Goal: Information Seeking & Learning: Learn about a topic

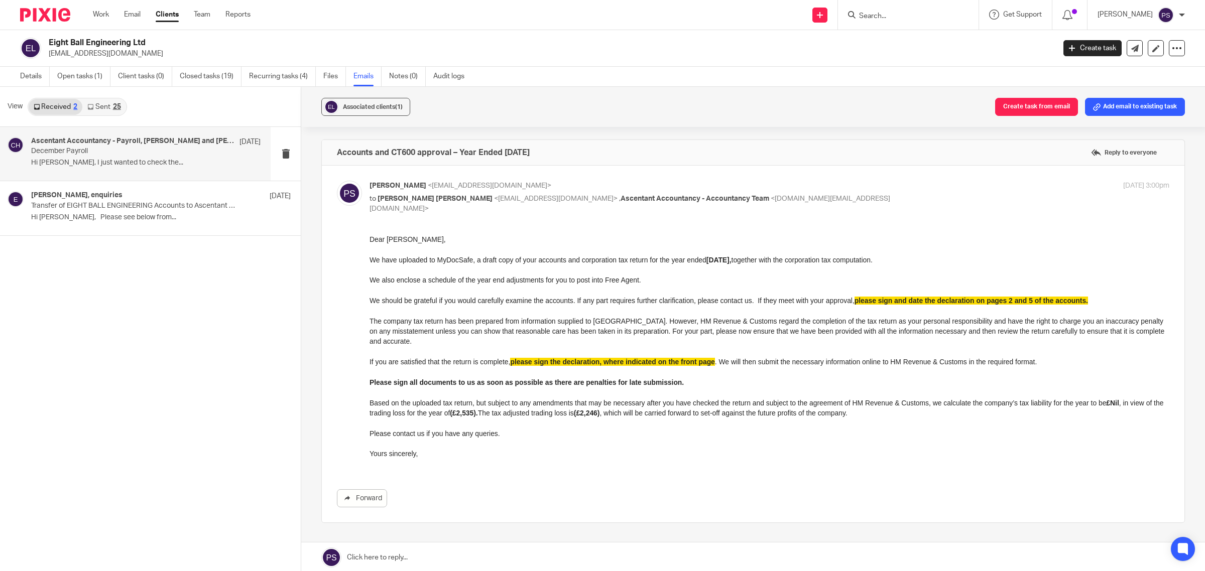
scroll to position [2, 0]
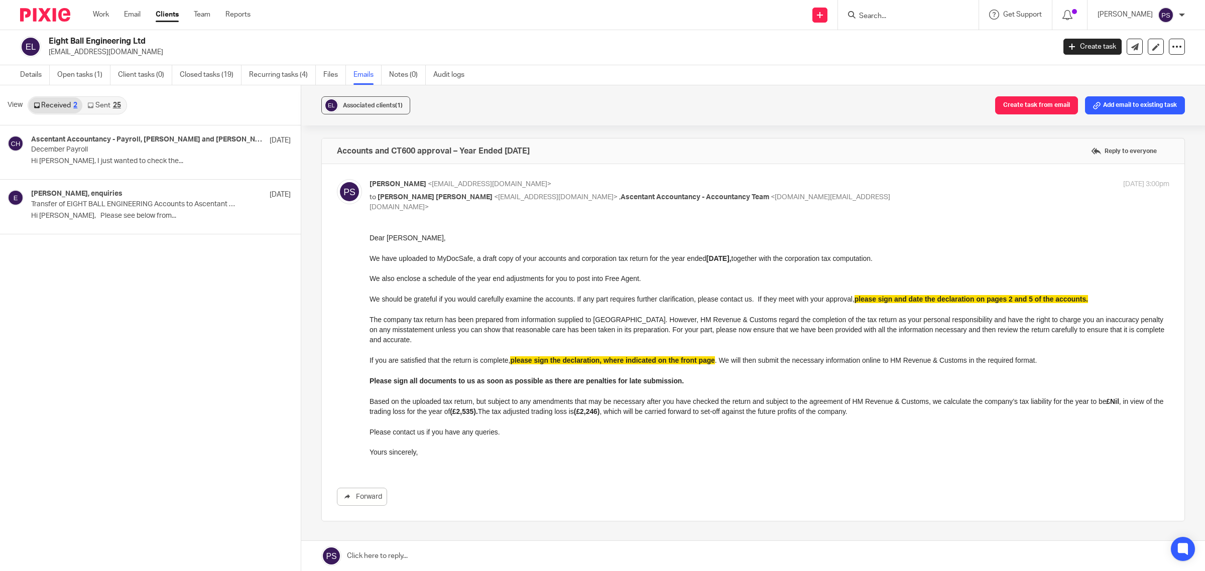
click at [102, 99] on link "Sent 25" at bounding box center [103, 105] width 43 height 16
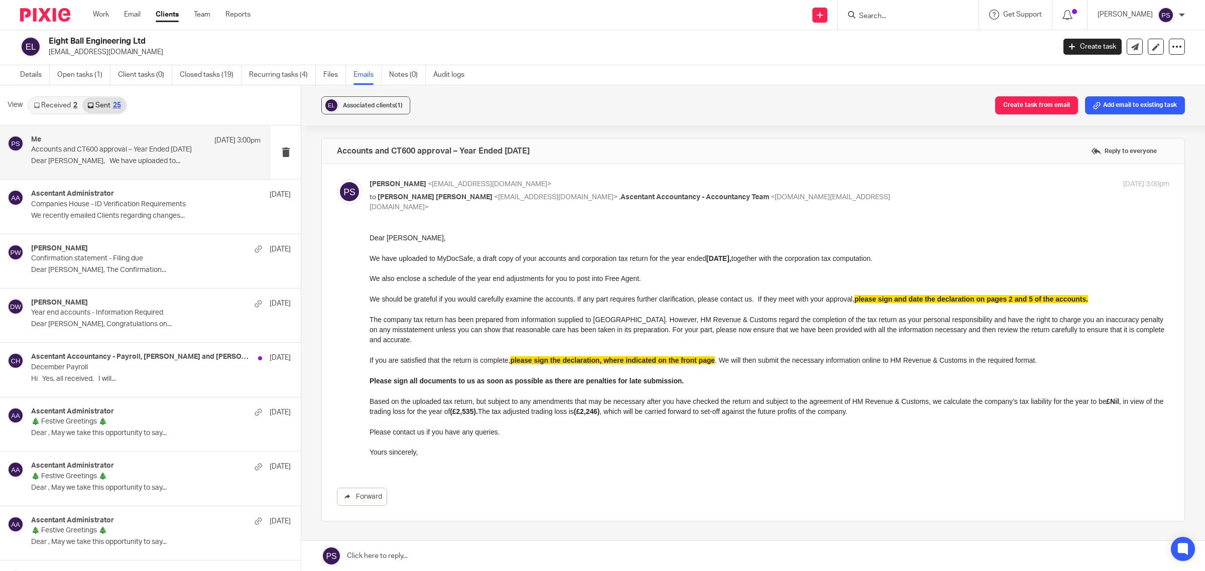
click at [109, 154] on div "Me 10 Oct 3:00pm Accounts and CT600 approval – Year Ended 31st January 2025 Dea…" at bounding box center [145, 153] width 229 height 34
click at [101, 102] on link "Sent 25" at bounding box center [103, 105] width 43 height 16
click at [52, 108] on link "Received 2" at bounding box center [56, 105] width 54 height 16
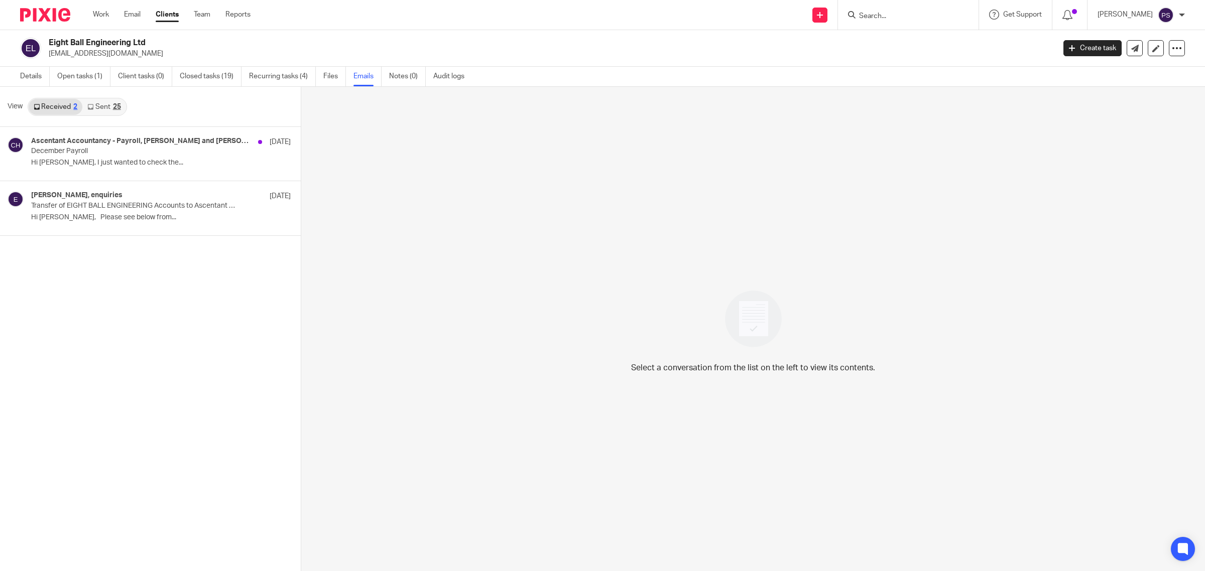
click at [98, 105] on link "Sent 25" at bounding box center [103, 107] width 43 height 16
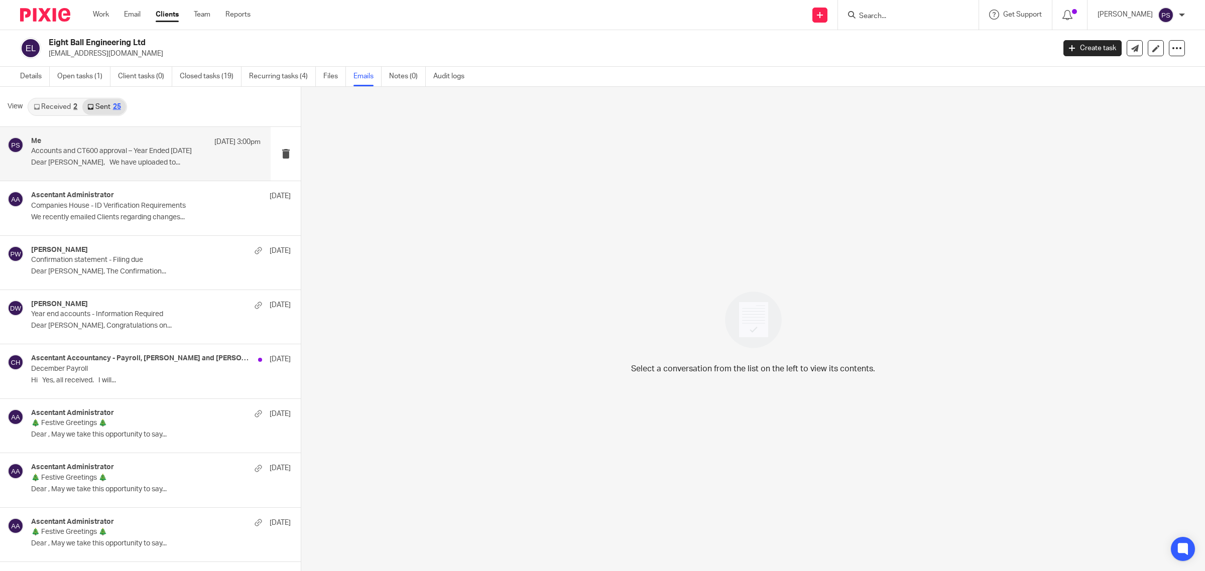
click at [104, 157] on div "Me 10 Oct 3:00pm Accounts and CT600 approval – Year Ended 31st January 2025 Dea…" at bounding box center [145, 154] width 229 height 34
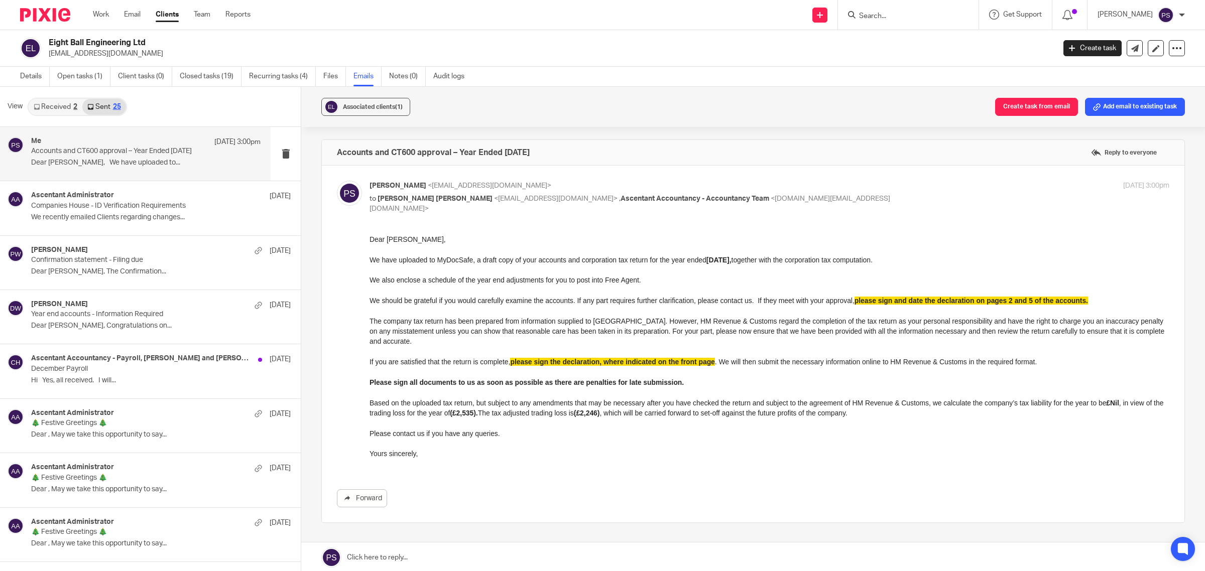
click at [69, 111] on link "Received 2" at bounding box center [56, 107] width 54 height 16
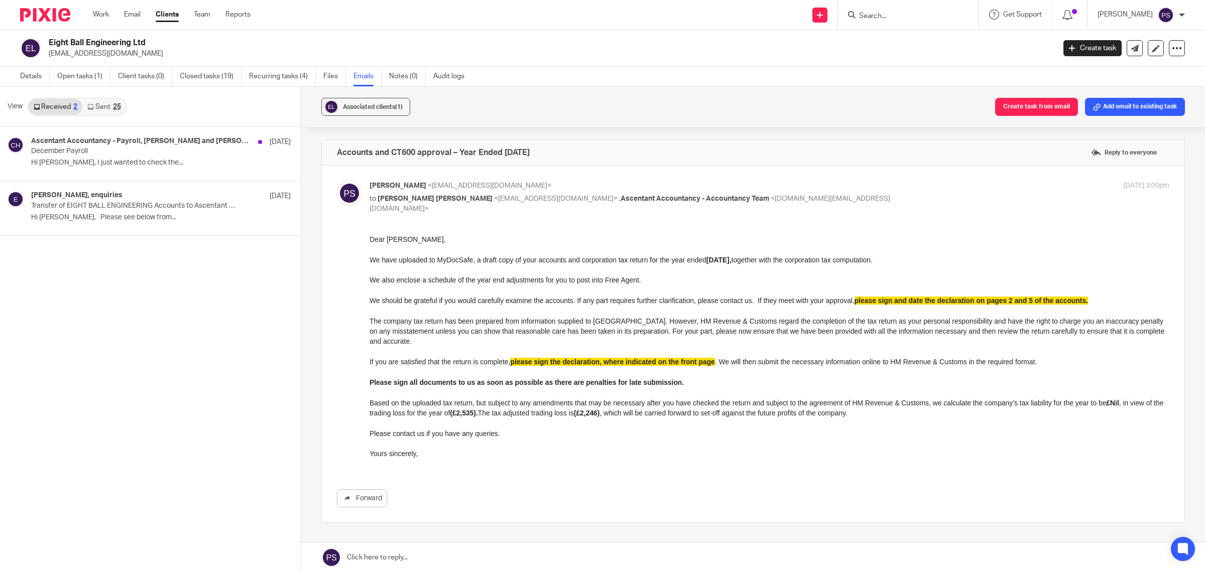
scroll to position [2, 0]
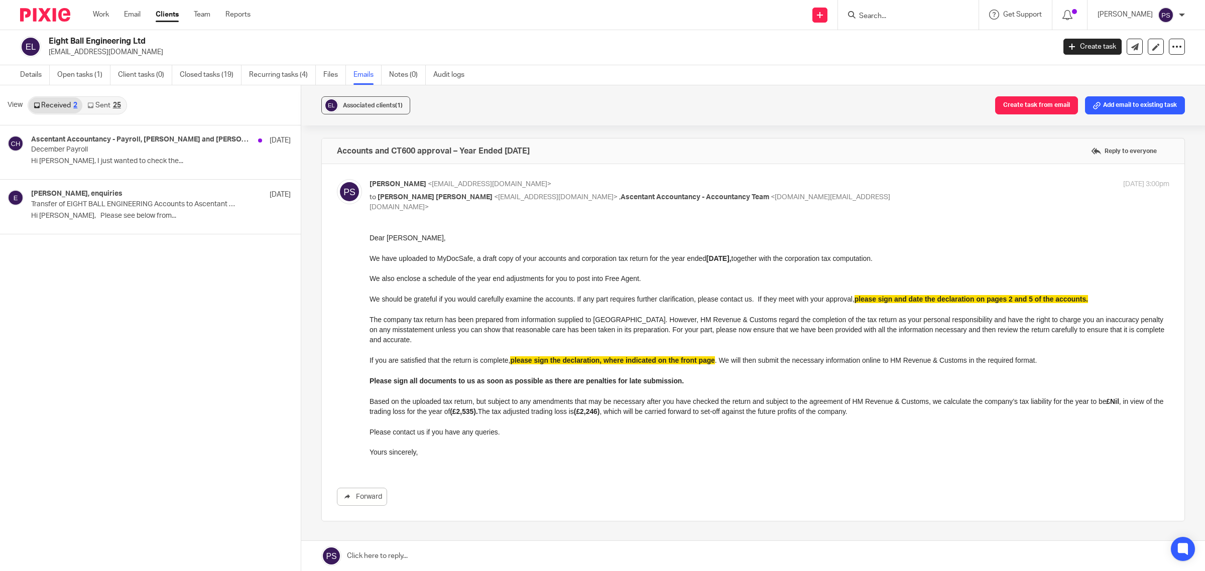
click at [107, 106] on link "Sent 25" at bounding box center [103, 105] width 43 height 16
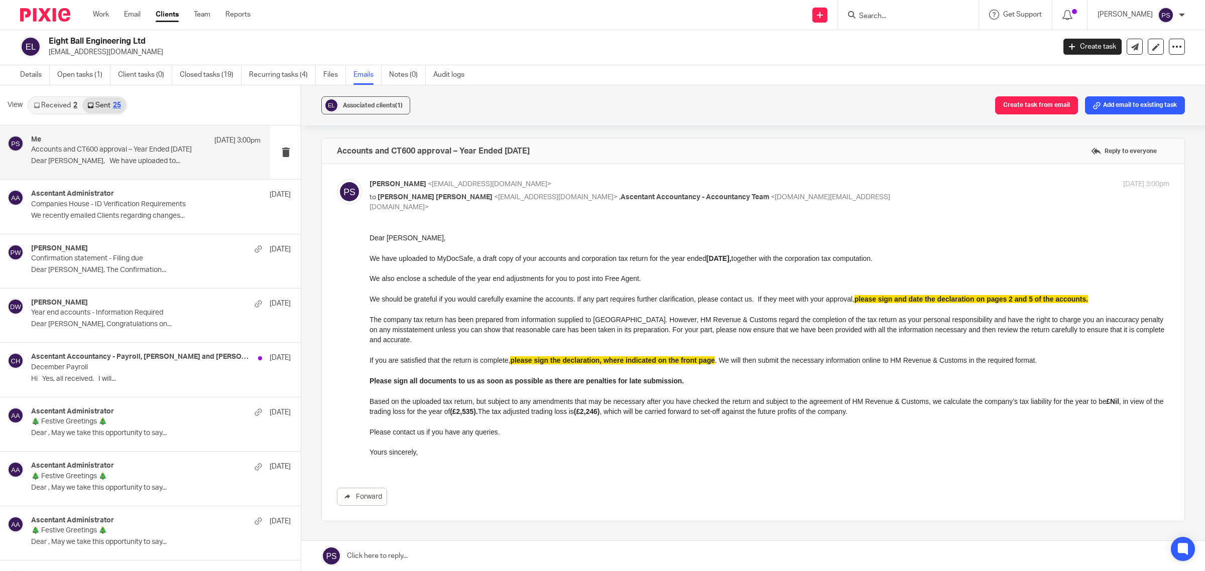
click at [934, 18] on input "Search" at bounding box center [903, 16] width 90 height 9
type input "open"
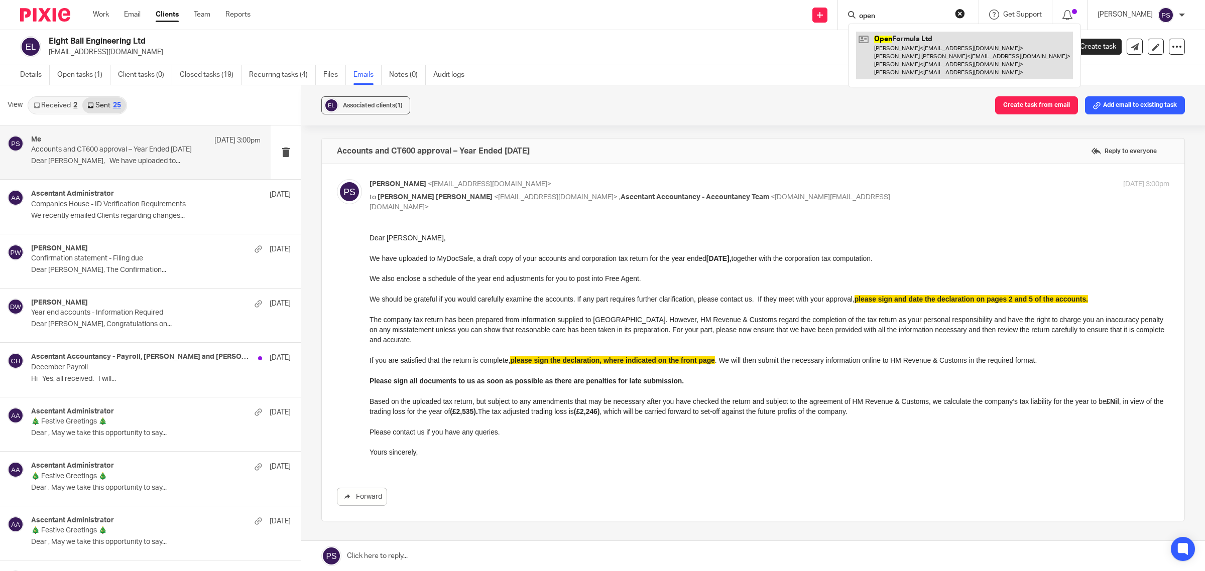
drag, startPoint x: 885, startPoint y: 29, endPoint x: 894, endPoint y: 42, distance: 15.5
click at [890, 38] on div "Open Formula Ltd Aimee Levy < hello@openformula.uk > Samuel Wallis Levy < hello…" at bounding box center [964, 56] width 233 height 64
click at [894, 42] on link at bounding box center [964, 56] width 217 height 48
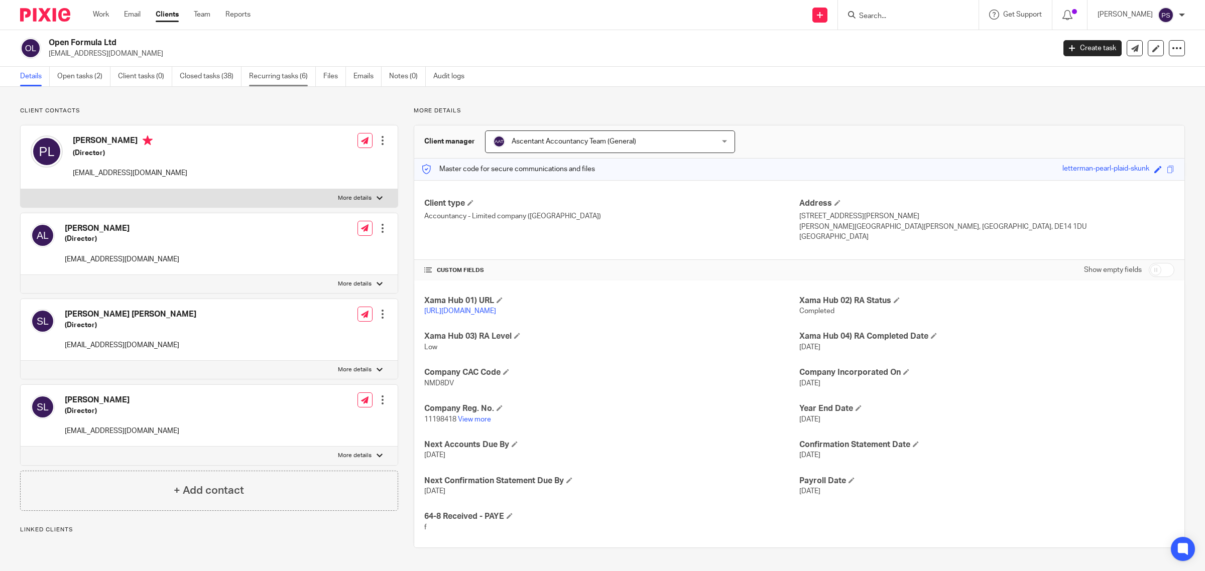
click at [284, 72] on link "Recurring tasks (6)" at bounding box center [282, 77] width 67 height 20
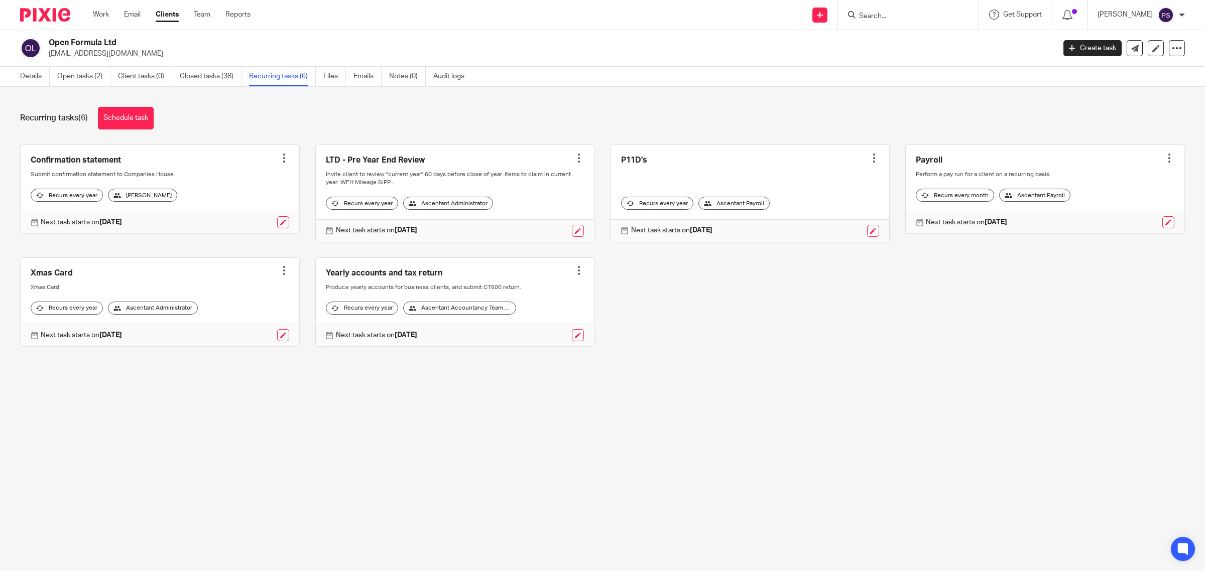
click at [333, 74] on link "Files" at bounding box center [334, 77] width 23 height 20
click at [365, 75] on link "Emails" at bounding box center [367, 77] width 28 height 20
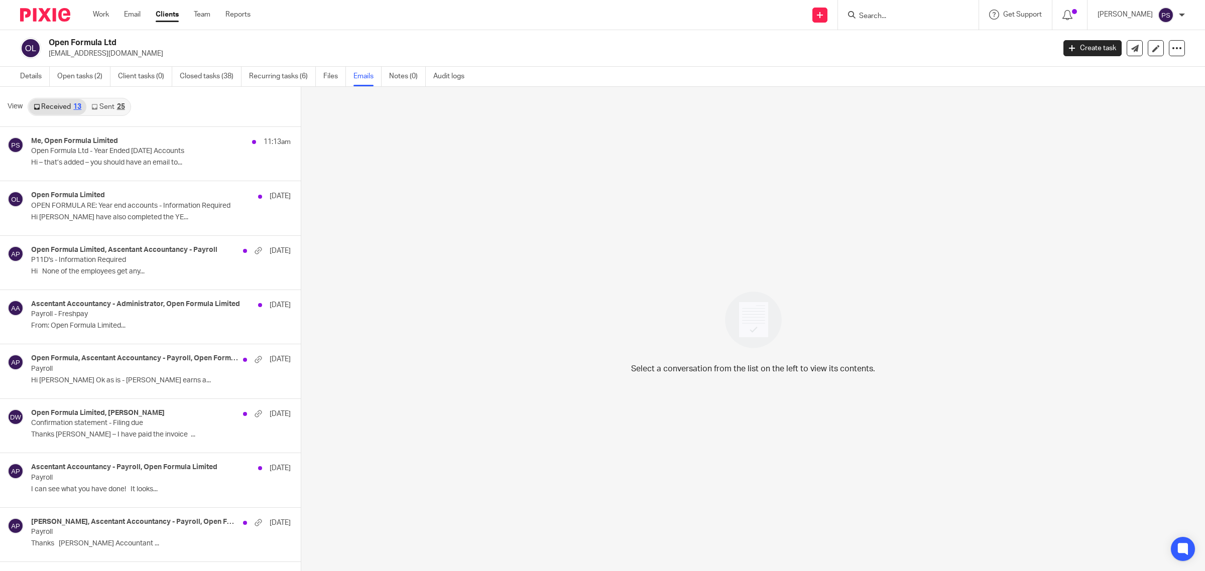
drag, startPoint x: 71, startPoint y: 51, endPoint x: 152, endPoint y: 51, distance: 80.8
click at [152, 51] on p "[EMAIL_ADDRESS][DOMAIN_NAME]" at bounding box center [549, 54] width 1000 height 10
click at [94, 146] on div "Me, Open Formula Limited 11:13am" at bounding box center [145, 142] width 229 height 10
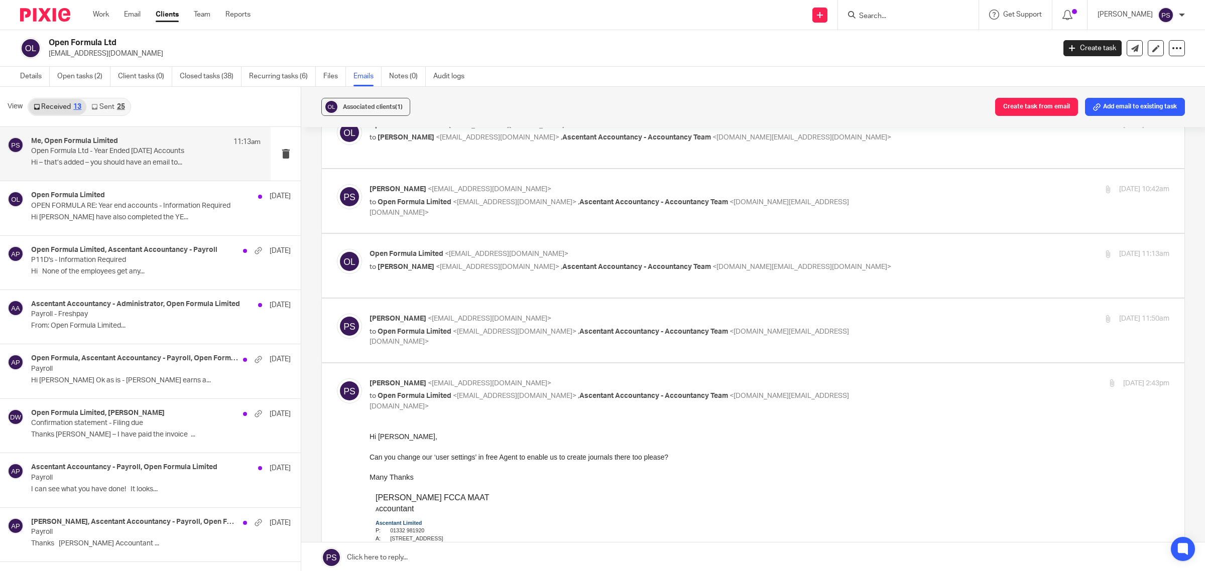
click at [428, 400] on span "Open Formula Limited" at bounding box center [415, 396] width 74 height 7
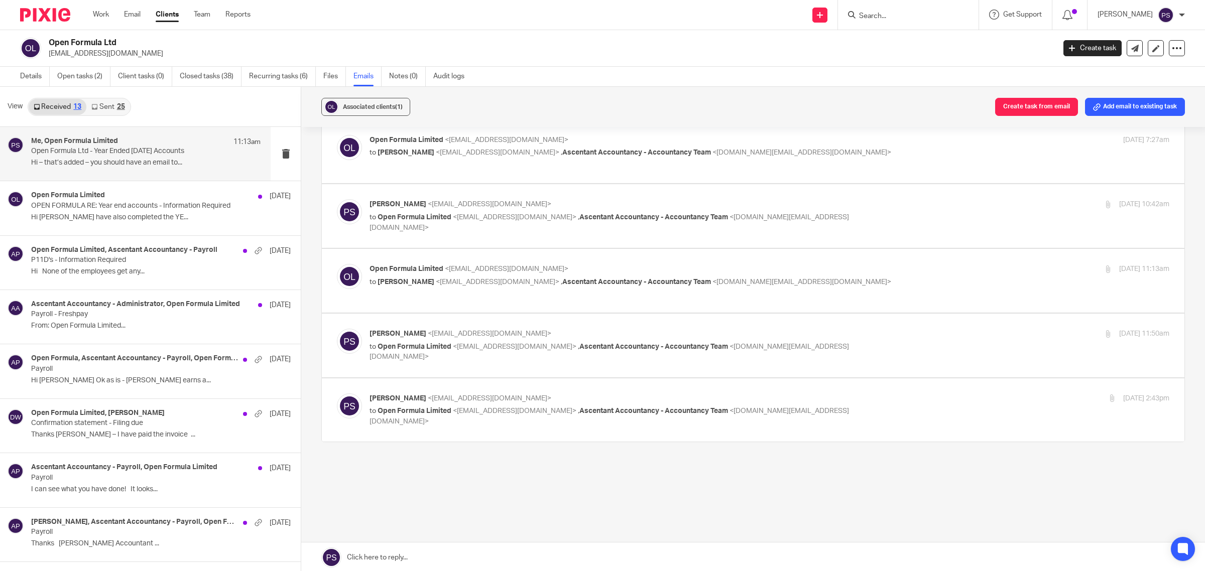
scroll to position [111, 0]
click at [518, 416] on p "to Open Formula Limited <[EMAIL_ADDRESS][DOMAIN_NAME]> , Ascentant Accountancy …" at bounding box center [636, 416] width 533 height 21
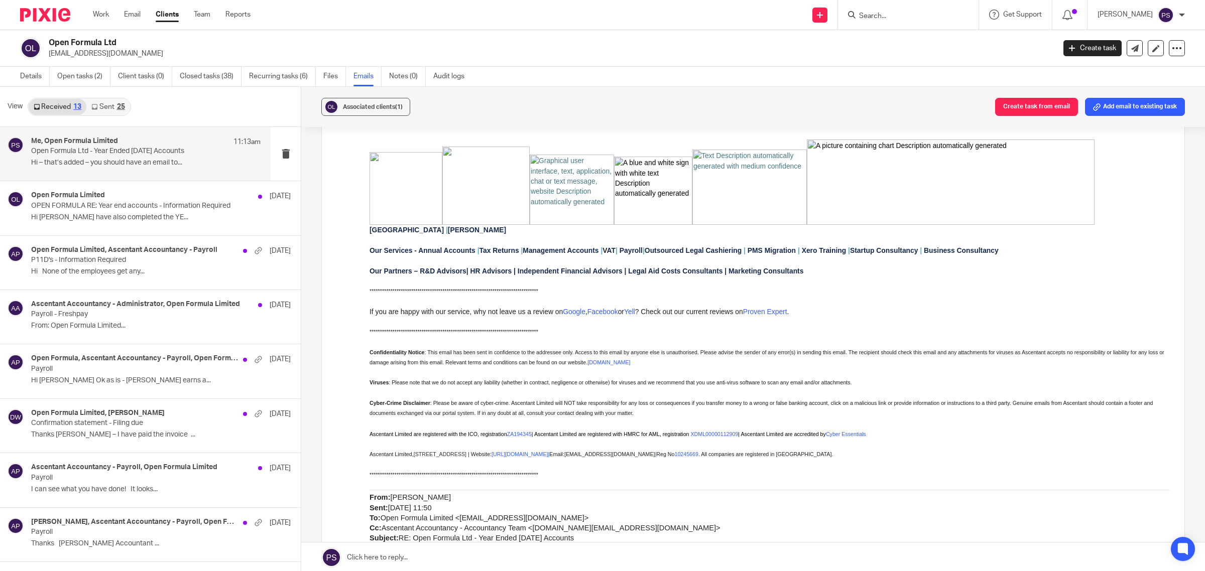
scroll to position [879, 0]
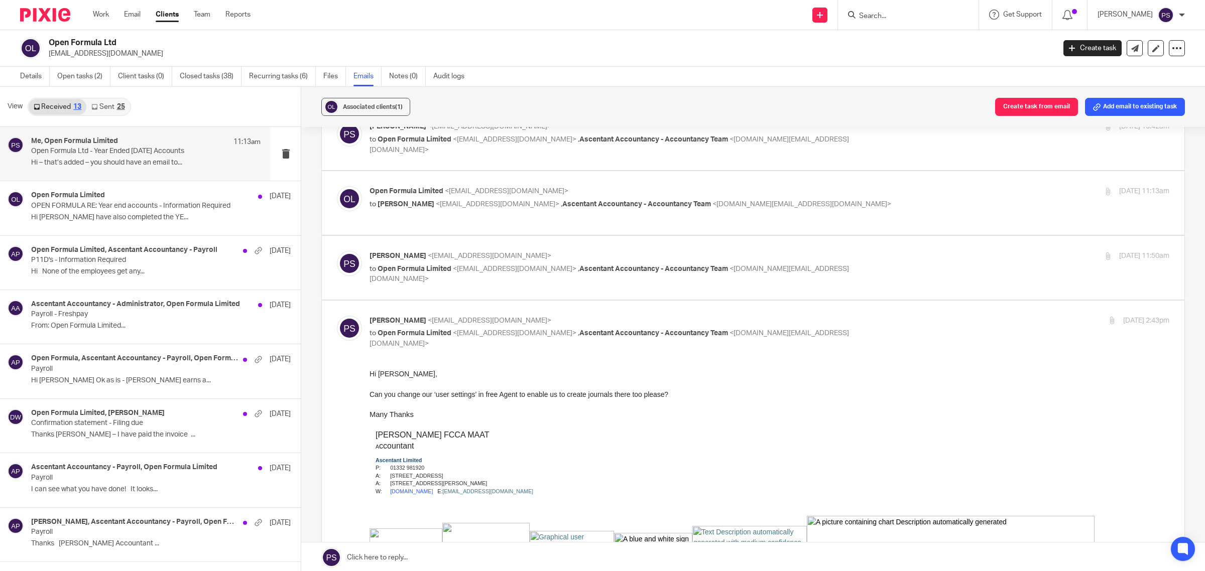
click at [433, 340] on div "[PERSON_NAME] <[EMAIL_ADDRESS][DOMAIN_NAME]> to Open Formula Limited <[EMAIL_AD…" at bounding box center [770, 333] width 800 height 34
checkbox input "false"
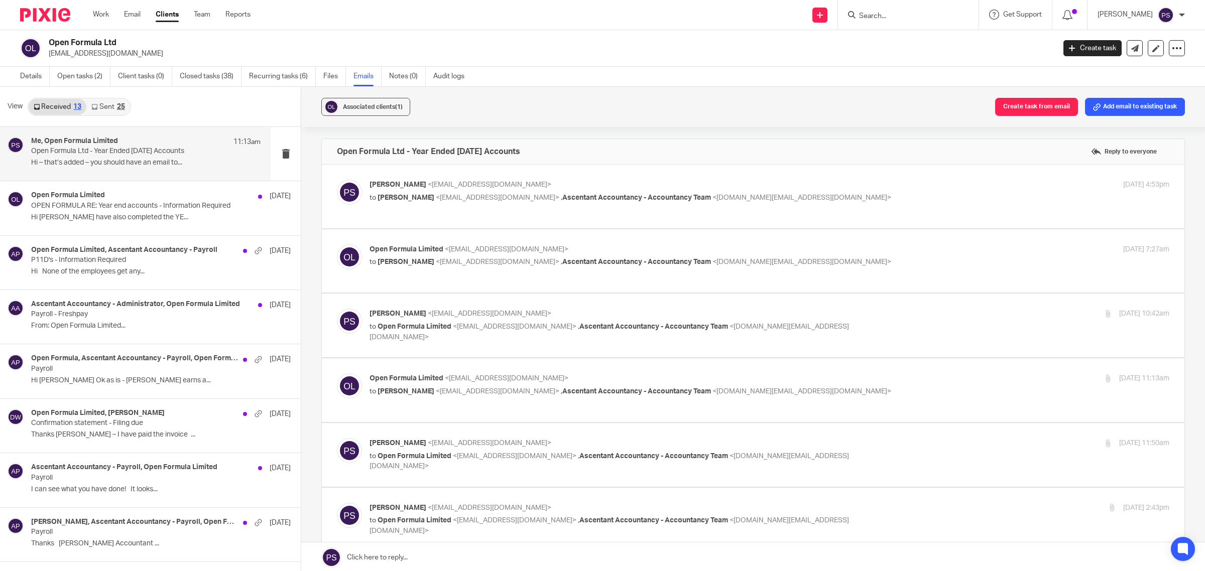
scroll to position [0, 0]
click at [436, 196] on span "<[EMAIL_ADDRESS][DOMAIN_NAME]>" at bounding box center [498, 198] width 124 height 7
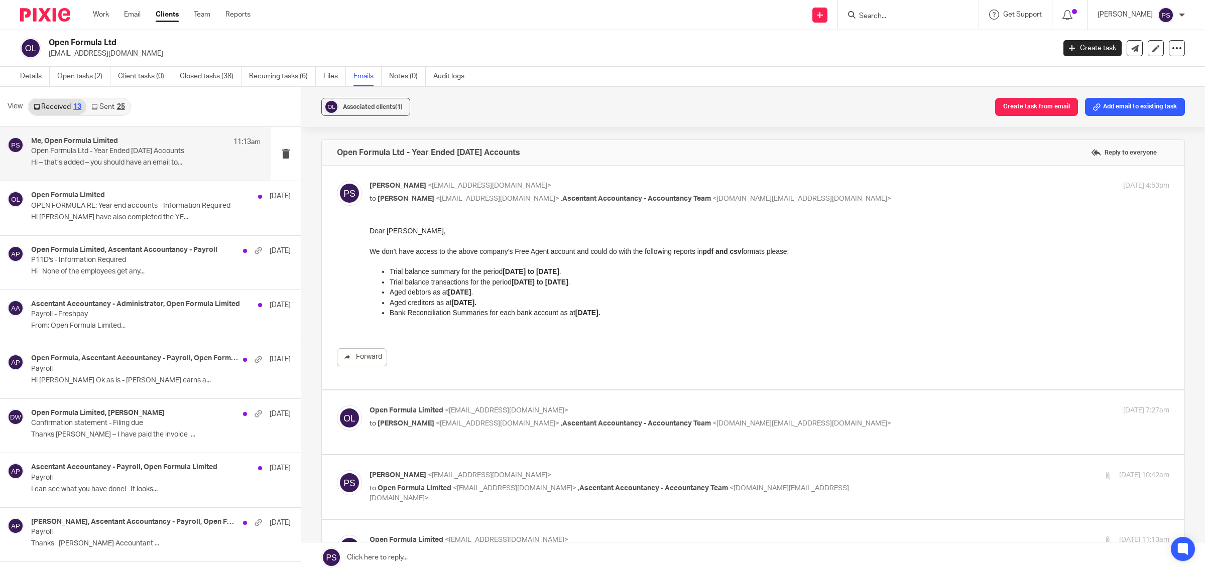
click at [390, 204] on p "to [PERSON_NAME] <[EMAIL_ADDRESS][DOMAIN_NAME]> , Ascentant Accountancy - Accou…" at bounding box center [636, 199] width 533 height 11
checkbox input "false"
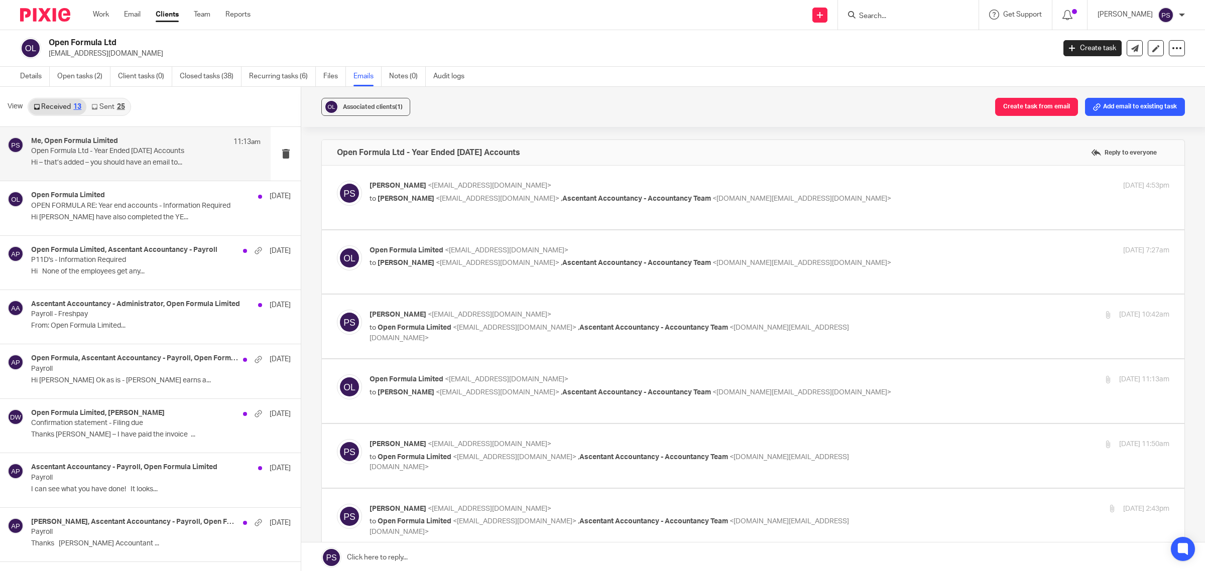
click at [397, 256] on p "Open Formula Limited <[EMAIL_ADDRESS][DOMAIN_NAME]>" at bounding box center [636, 251] width 533 height 11
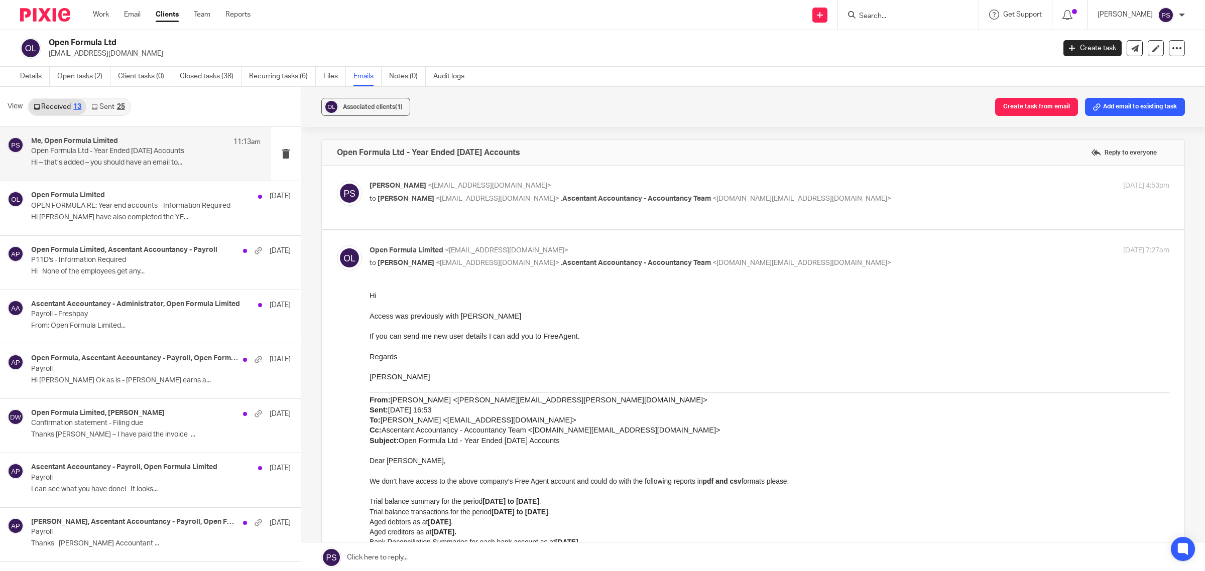
click at [399, 259] on p "to [PERSON_NAME] <[EMAIL_ADDRESS][DOMAIN_NAME]> , Ascentant Accountancy - Accou…" at bounding box center [636, 263] width 533 height 11
checkbox input "false"
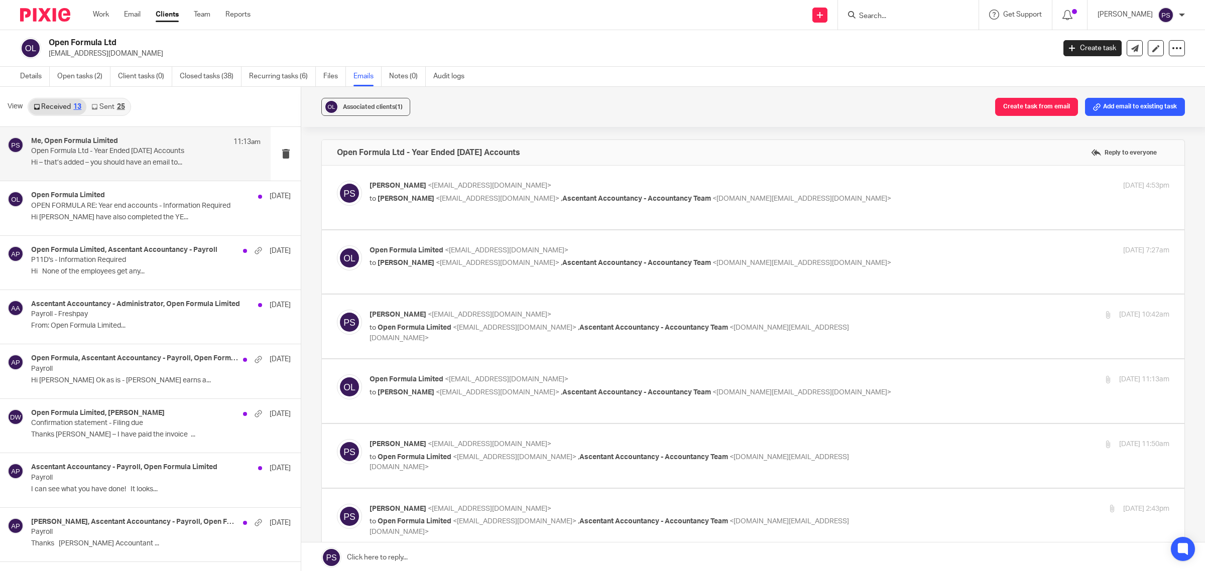
click at [398, 326] on span "Open Formula Limited" at bounding box center [415, 327] width 74 height 7
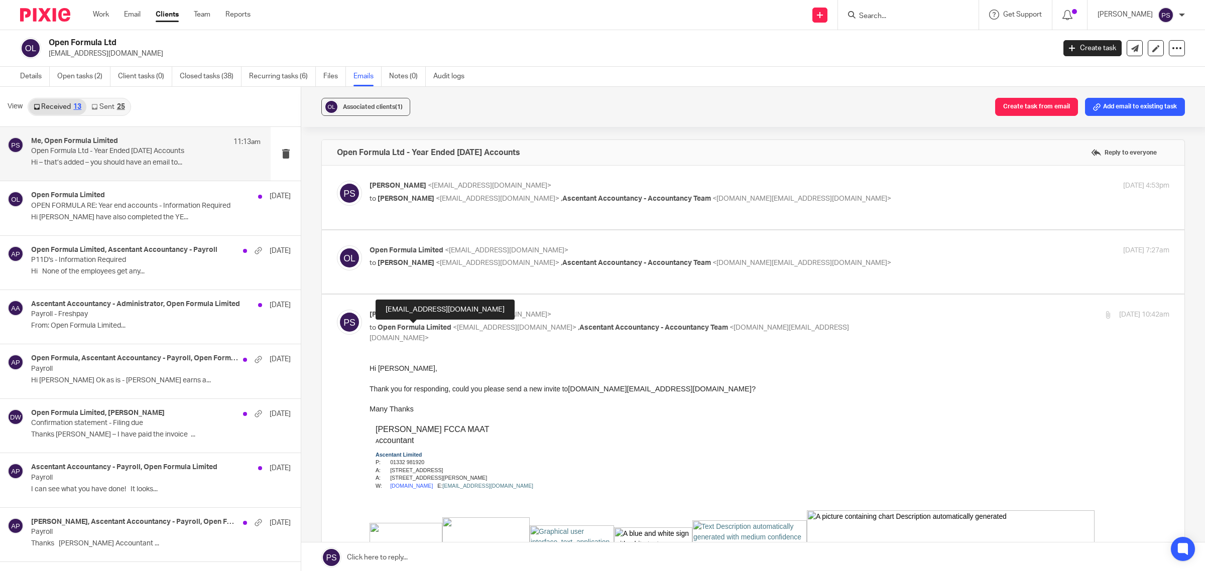
click at [378, 327] on span "Open Formula Limited" at bounding box center [415, 327] width 74 height 7
checkbox input "false"
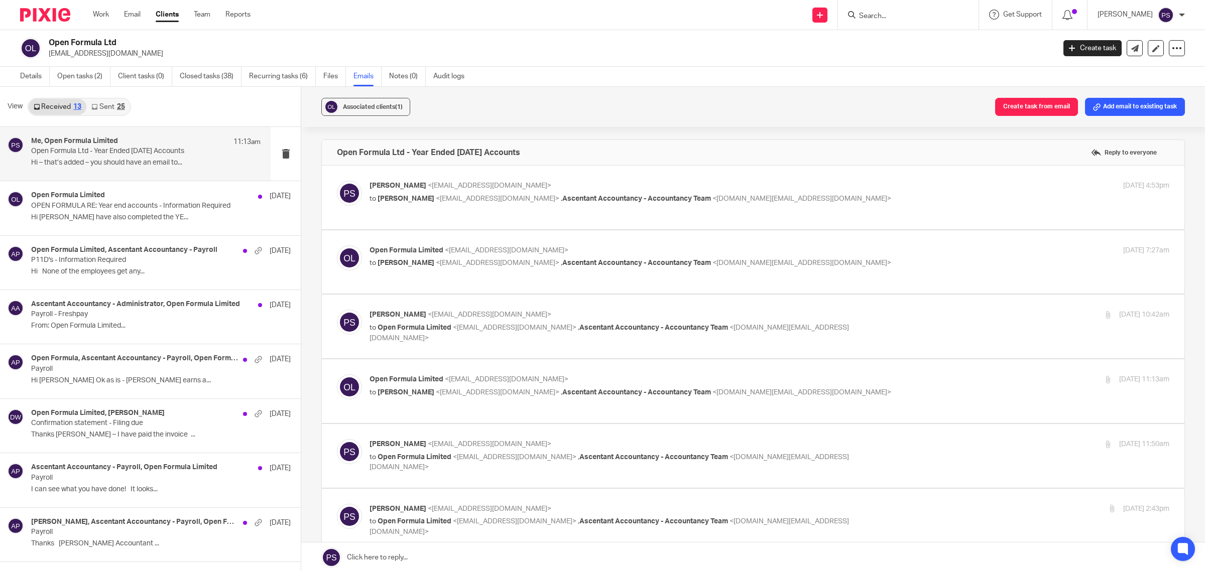
click at [394, 395] on span "[PERSON_NAME]" at bounding box center [406, 392] width 57 height 7
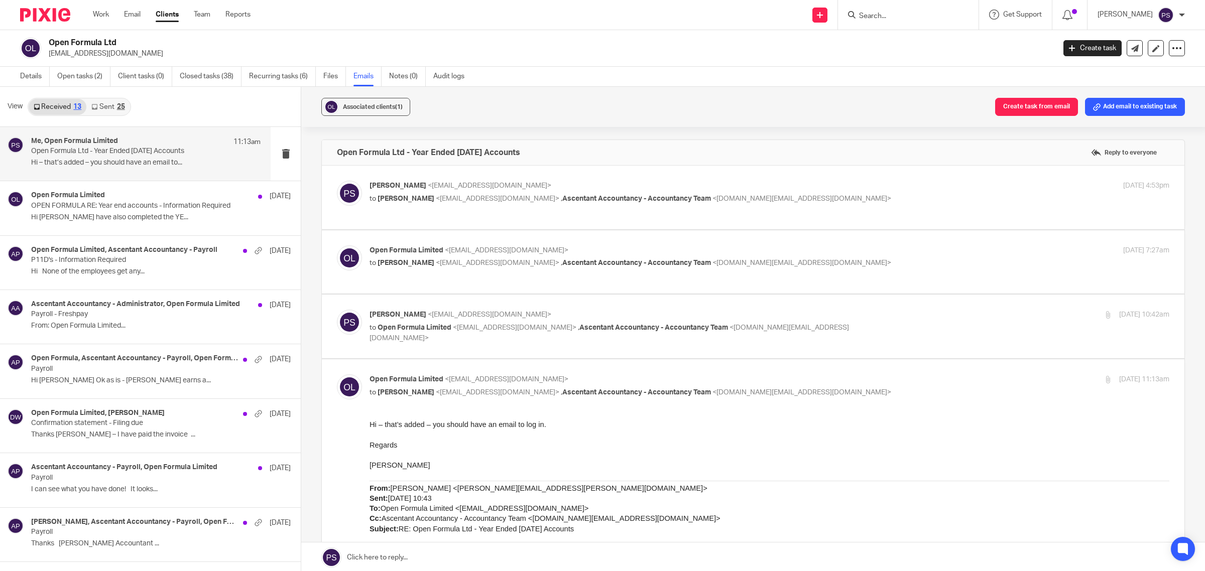
click at [401, 395] on span "[PERSON_NAME]" at bounding box center [406, 392] width 57 height 7
checkbox input "false"
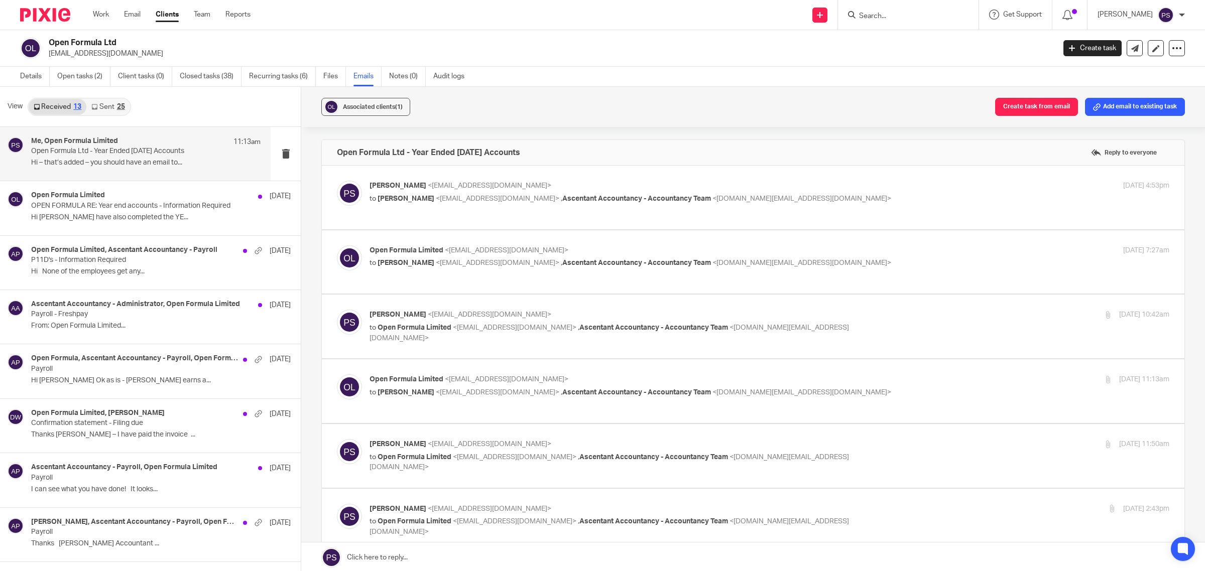
click at [400, 461] on span "Open Formula Limited" at bounding box center [415, 457] width 74 height 7
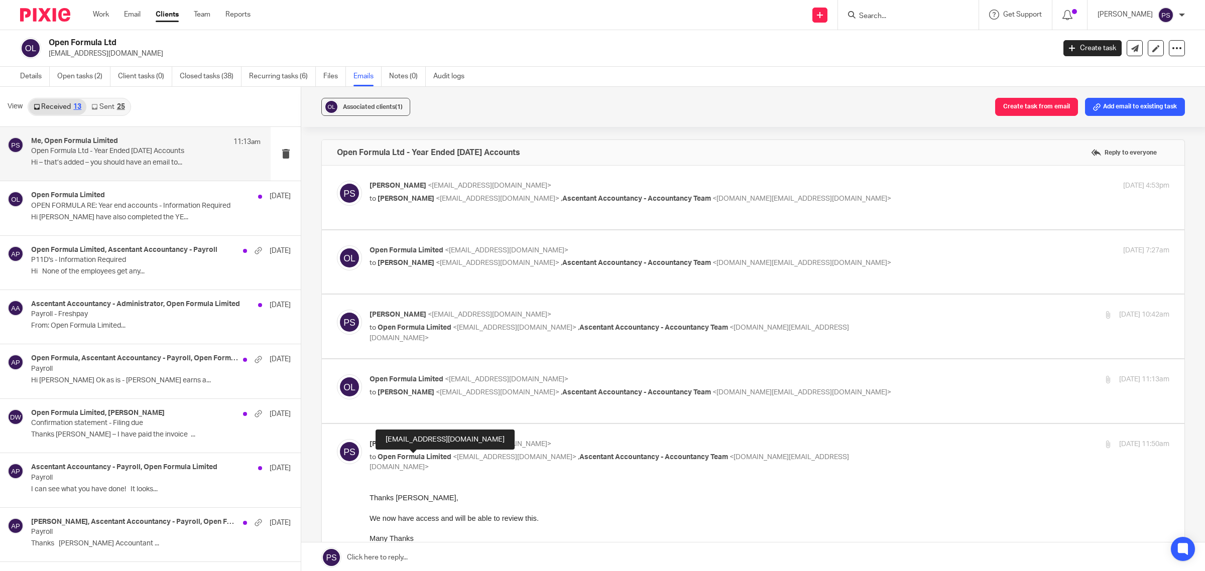
click at [402, 458] on span "Open Formula Limited" at bounding box center [415, 457] width 74 height 7
checkbox input "false"
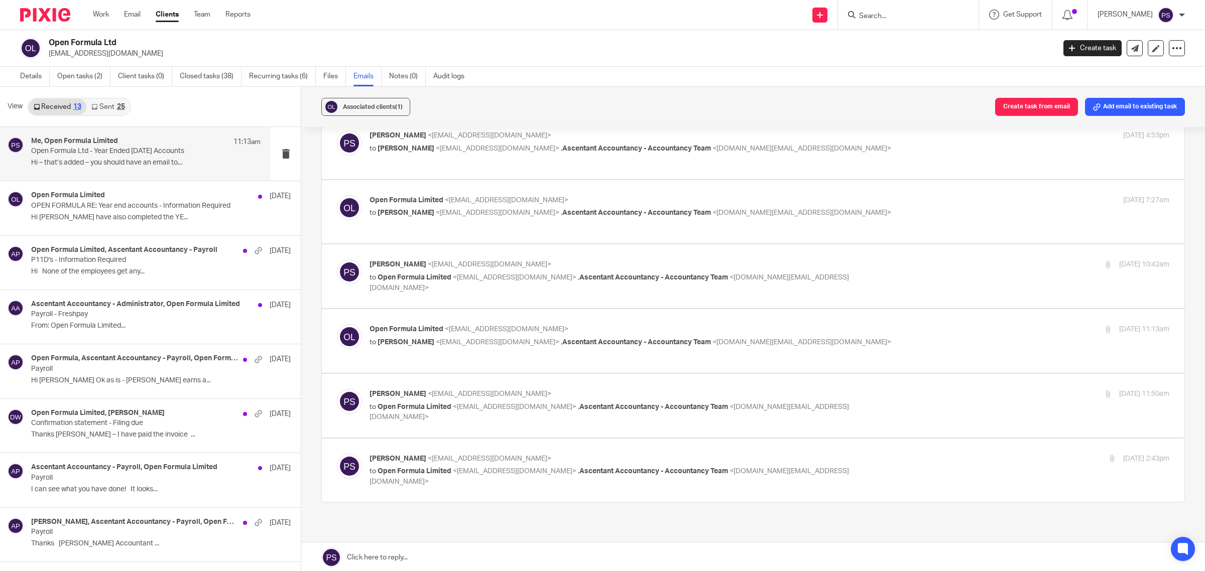
scroll to position [111, 0]
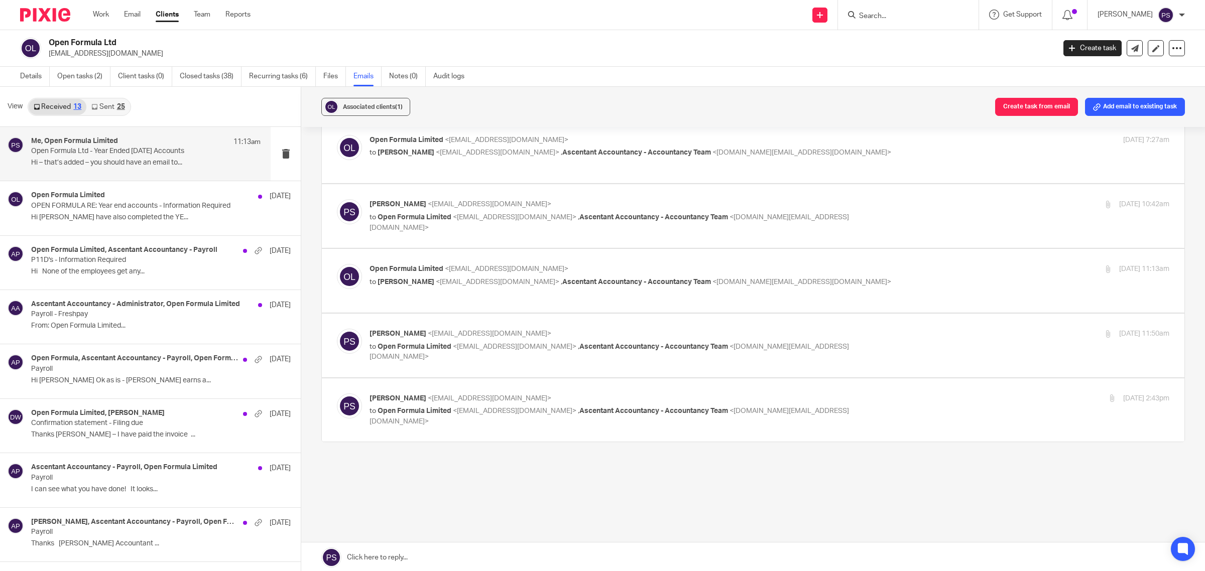
click at [413, 401] on span "[PERSON_NAME]" at bounding box center [398, 398] width 57 height 7
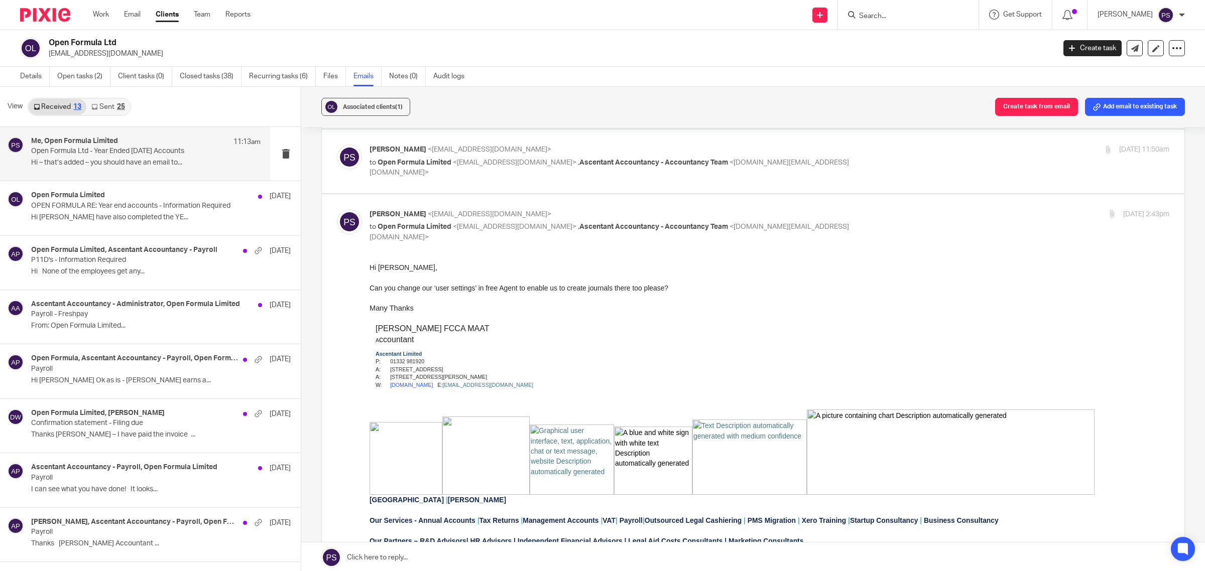
scroll to position [300, 0]
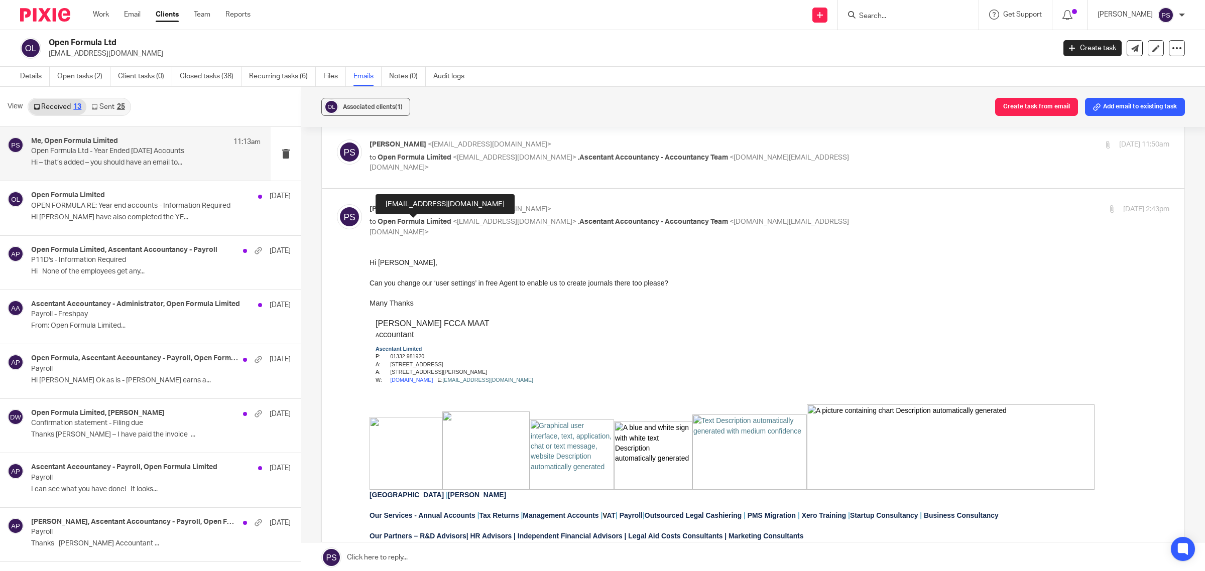
click at [404, 222] on span "Open Formula Limited" at bounding box center [415, 221] width 74 height 7
checkbox input "false"
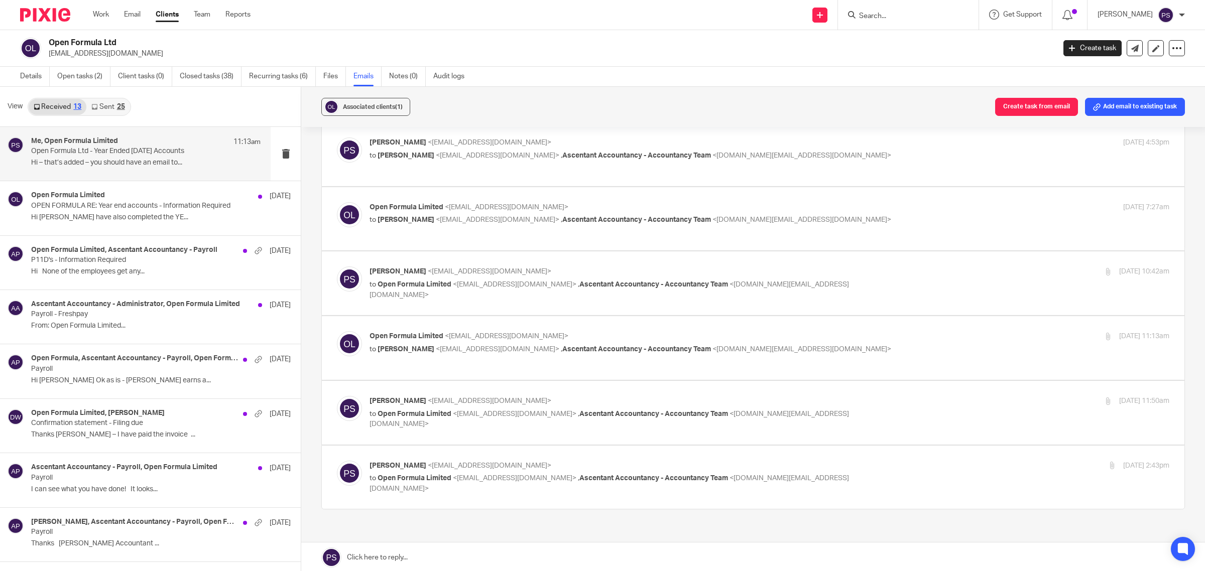
scroll to position [0, 0]
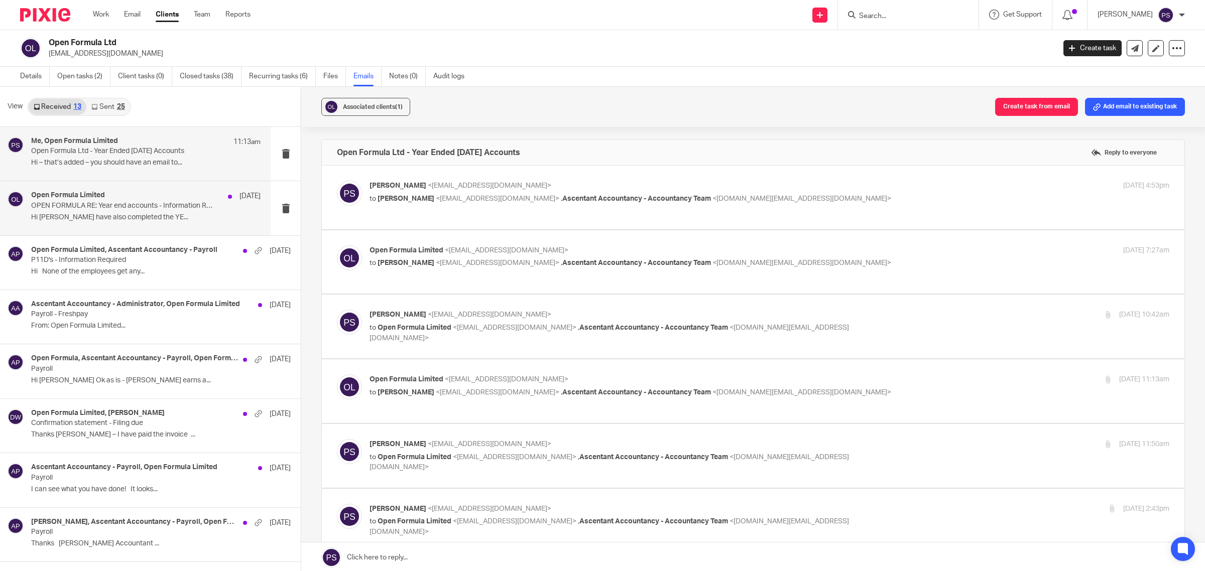
click at [136, 209] on p "OPEN FORMULA RE: Year end accounts - Information Required" at bounding box center [123, 206] width 184 height 9
